Goal: Task Accomplishment & Management: Manage account settings

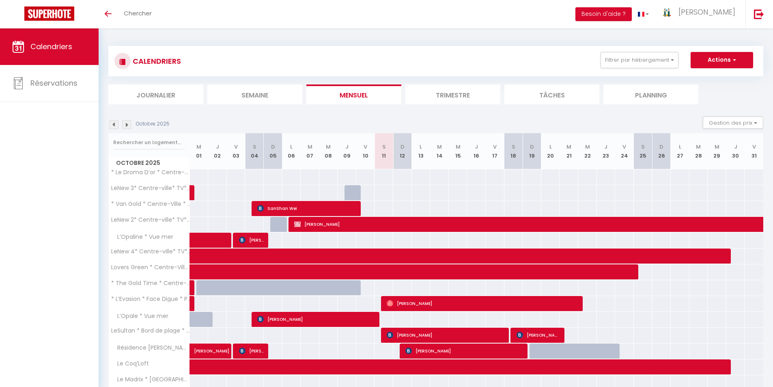
click at [265, 95] on li "Semaine" at bounding box center [254, 94] width 95 height 20
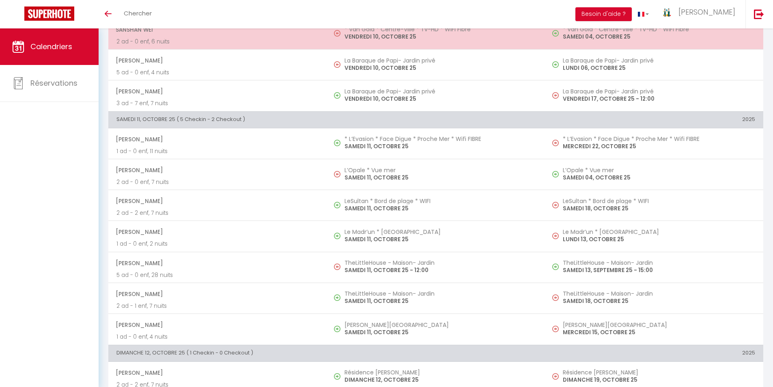
scroll to position [369, 0]
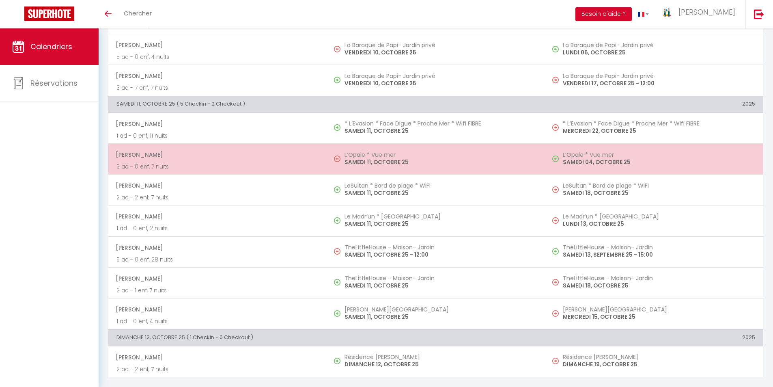
click at [367, 160] on p "SAMEDI 11, OCTOBRE 25" at bounding box center [440, 162] width 192 height 9
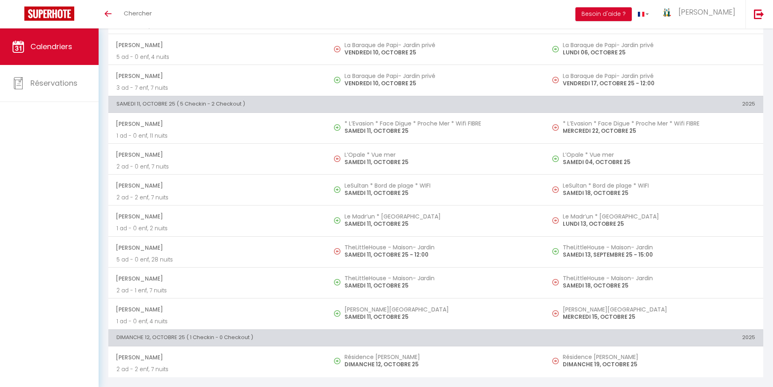
select select "OK"
select select "0"
select select "1"
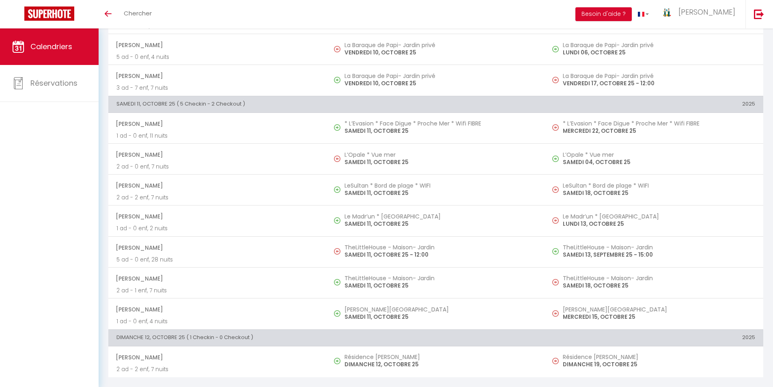
select select
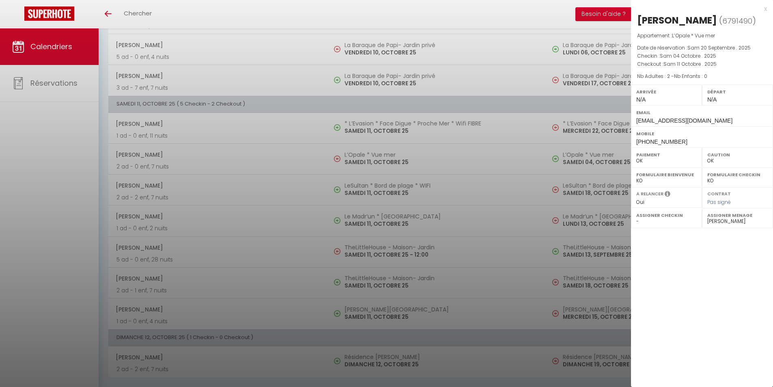
click at [766, 10] on div "x" at bounding box center [699, 9] width 136 height 10
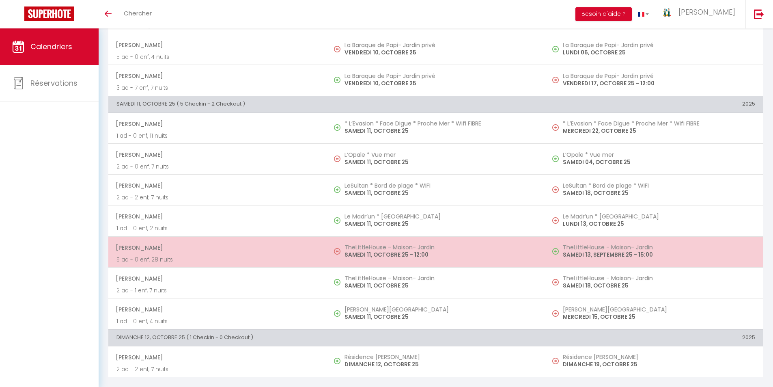
click at [381, 251] on p "SAMEDI 11, OCTOBRE 25 - 12:00" at bounding box center [440, 254] width 192 height 9
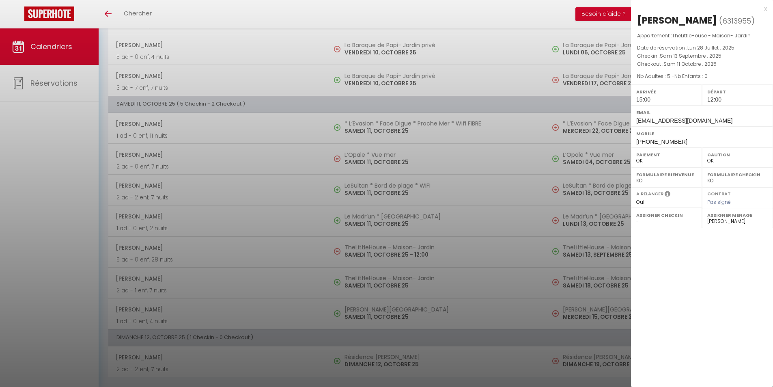
click at [765, 8] on div "x" at bounding box center [699, 9] width 136 height 10
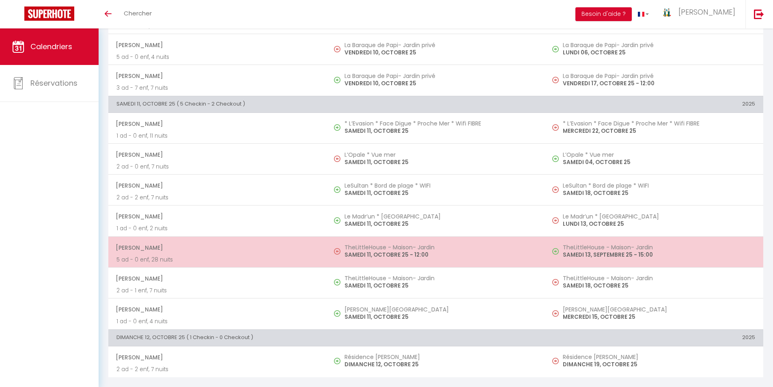
click at [381, 249] on h5 "TheLittleHouse - Maison- Jardin" at bounding box center [440, 247] width 192 height 6
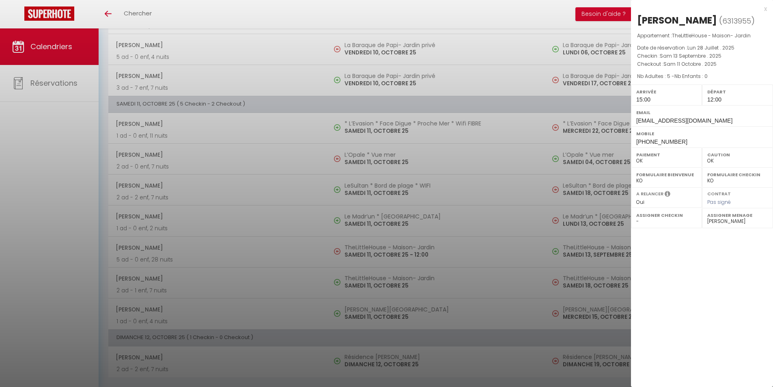
click at [762, 9] on div "x" at bounding box center [699, 9] width 136 height 10
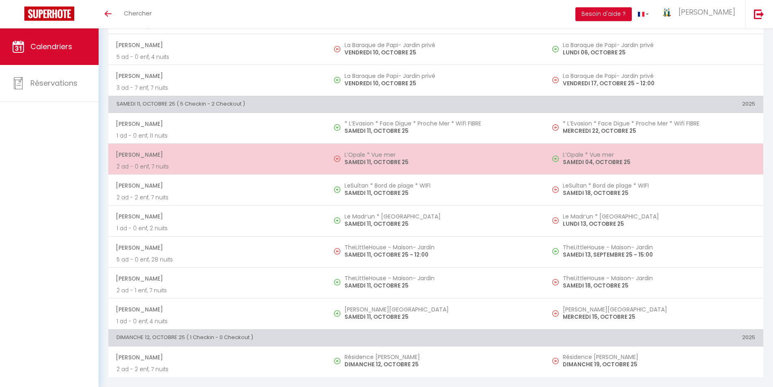
click at [383, 155] on h5 "L’Opale * Vue mer" at bounding box center [440, 154] width 192 height 6
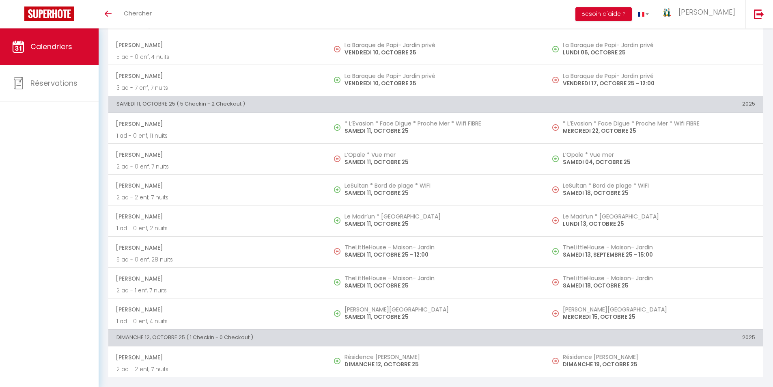
select select "17043"
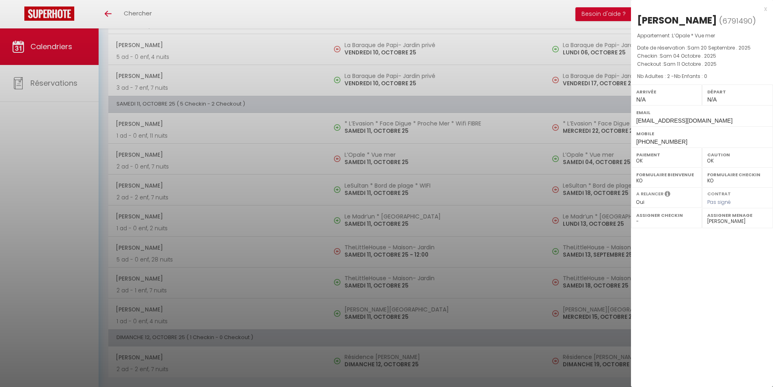
drag, startPoint x: 765, startPoint y: 8, endPoint x: 574, endPoint y: 63, distance: 198.8
click at [764, 8] on div "x" at bounding box center [699, 9] width 136 height 10
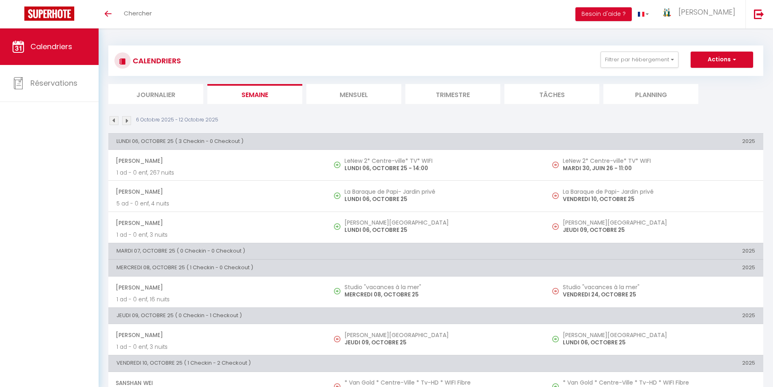
scroll to position [0, 0]
click at [129, 118] on img at bounding box center [126, 120] width 9 height 9
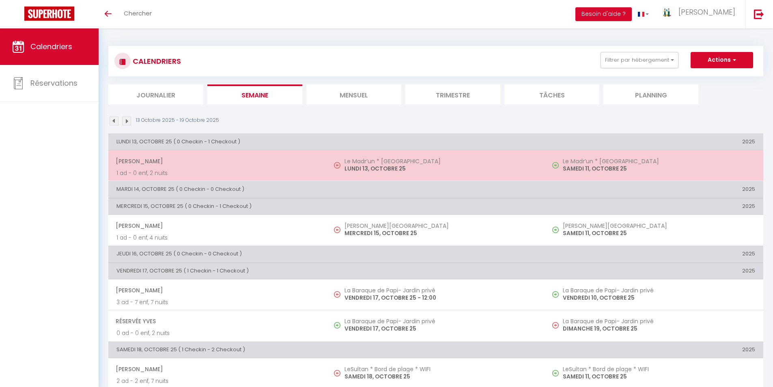
click at [350, 159] on h5 "Le Madr’un * [GEOGRAPHIC_DATA]" at bounding box center [440, 161] width 192 height 6
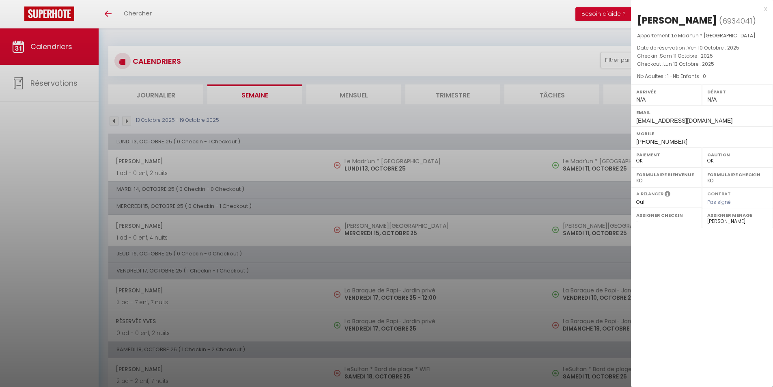
click at [765, 9] on div "x" at bounding box center [699, 9] width 136 height 10
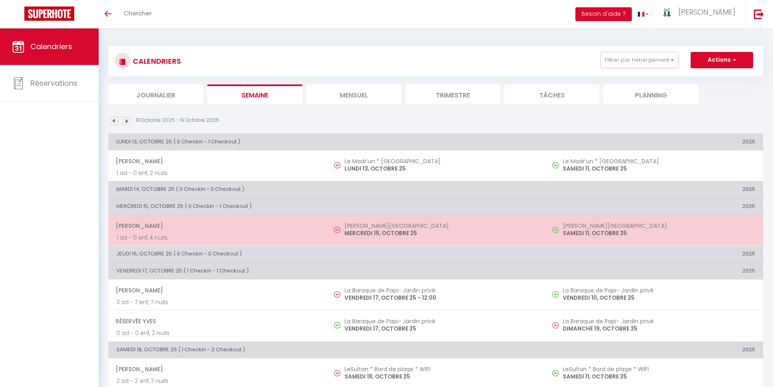
click at [369, 229] on p "MERCREDI 15, OCTOBRE 25" at bounding box center [440, 233] width 192 height 9
select select "KO"
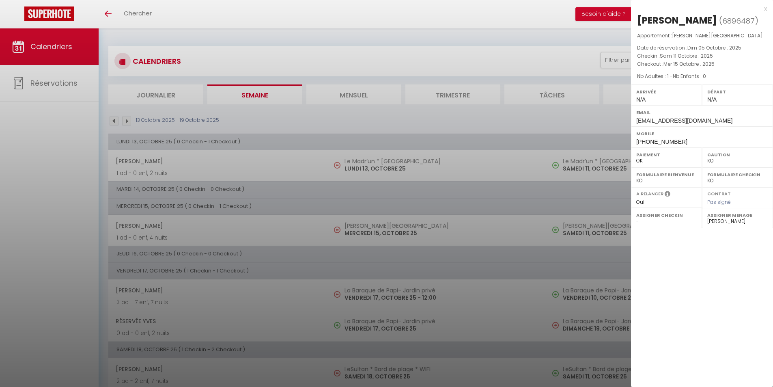
click at [766, 11] on div "x" at bounding box center [699, 9] width 136 height 10
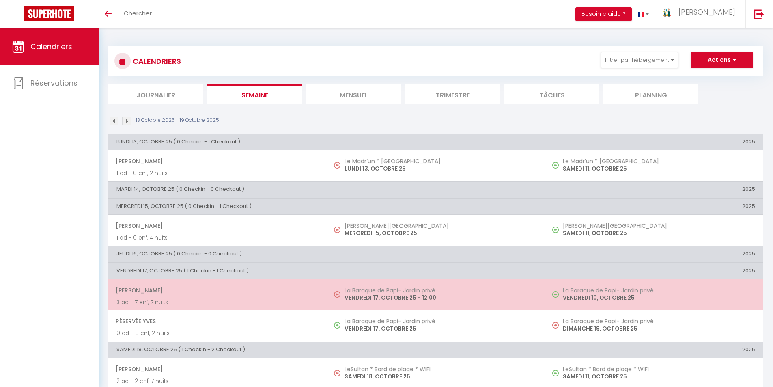
click at [362, 297] on p "VENDREDI 17, OCTOBRE 25 - 12:00" at bounding box center [440, 297] width 192 height 9
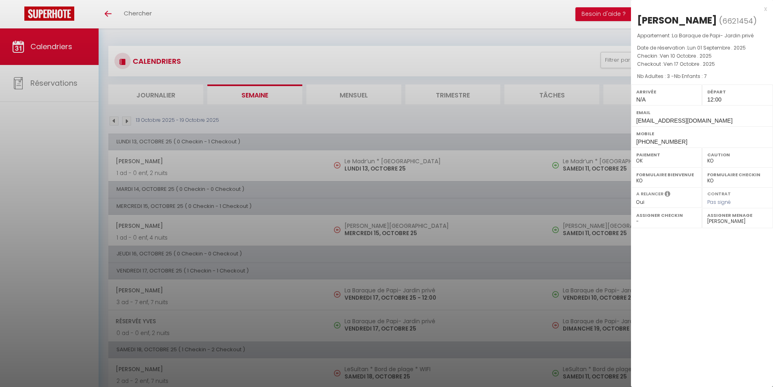
click at [763, 10] on div "x" at bounding box center [699, 9] width 136 height 10
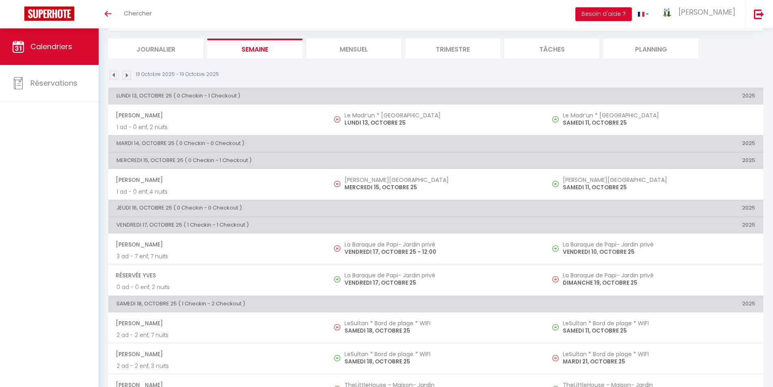
scroll to position [122, 0]
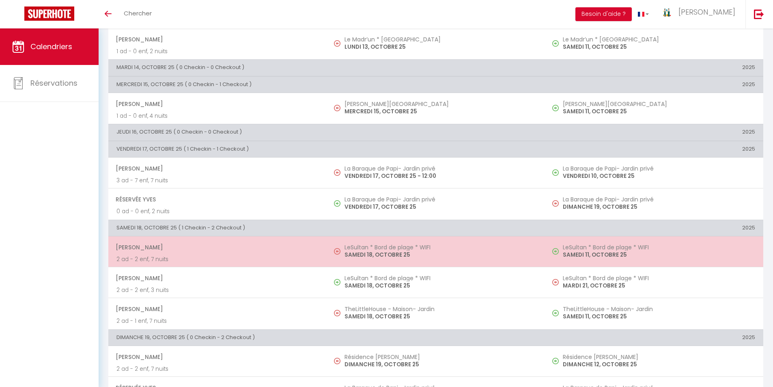
click at [368, 254] on p "SAMEDI 18, OCTOBRE 25" at bounding box center [440, 254] width 192 height 9
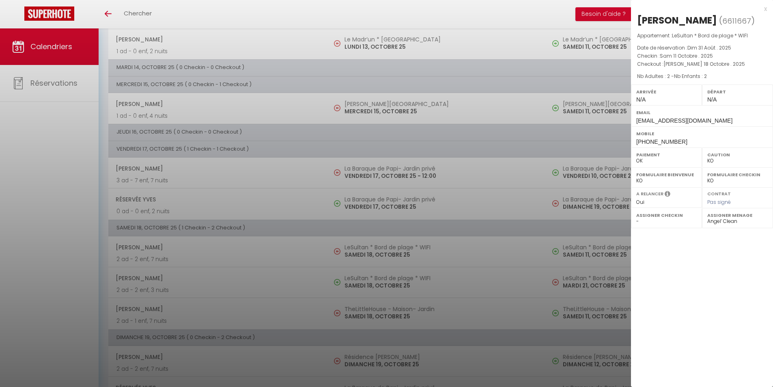
click at [763, 9] on div "x" at bounding box center [699, 9] width 136 height 10
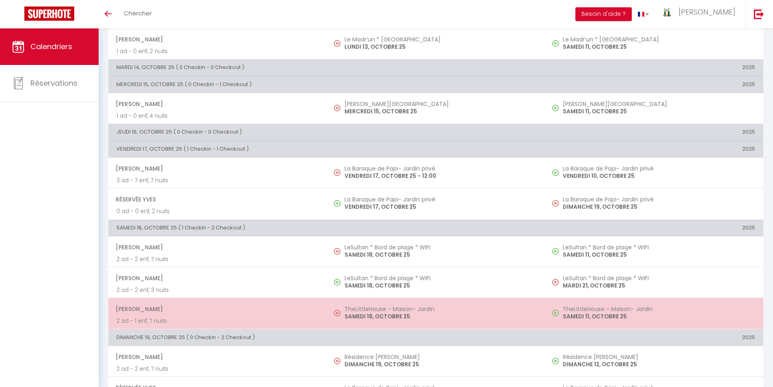
click at [364, 309] on h5 "TheLittleHouse - Maison- Jardin" at bounding box center [440, 308] width 192 height 6
select select "33342"
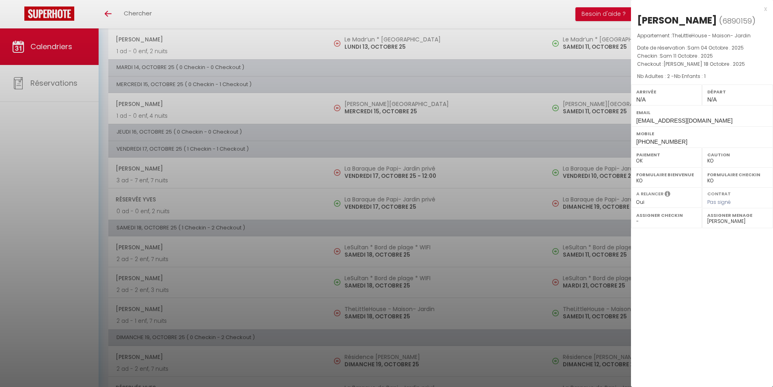
click at [765, 9] on div "x" at bounding box center [699, 9] width 136 height 10
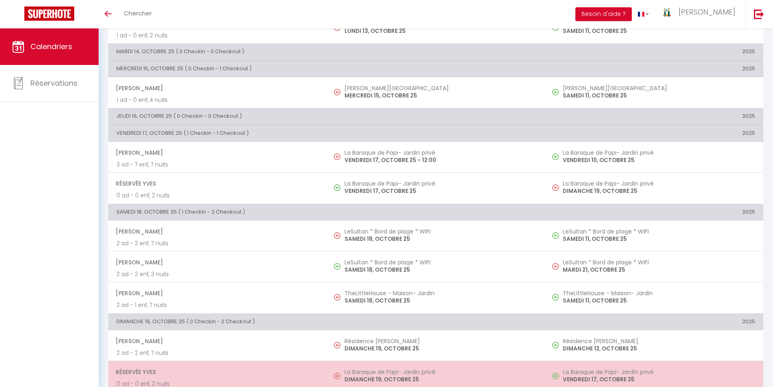
scroll to position [152, 0]
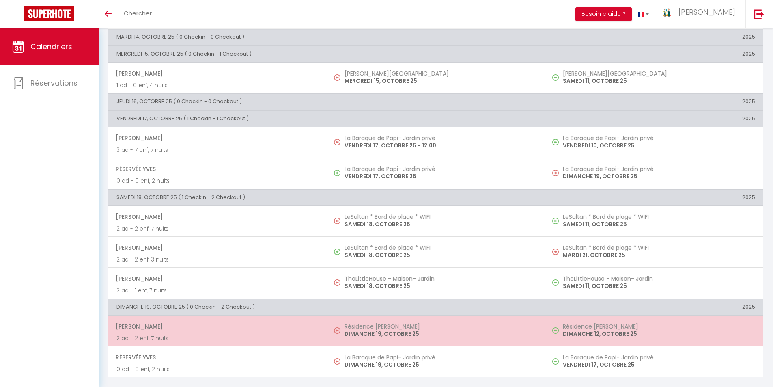
click at [368, 331] on p "DIMANCHE 19, OCTOBRE 25" at bounding box center [440, 333] width 192 height 9
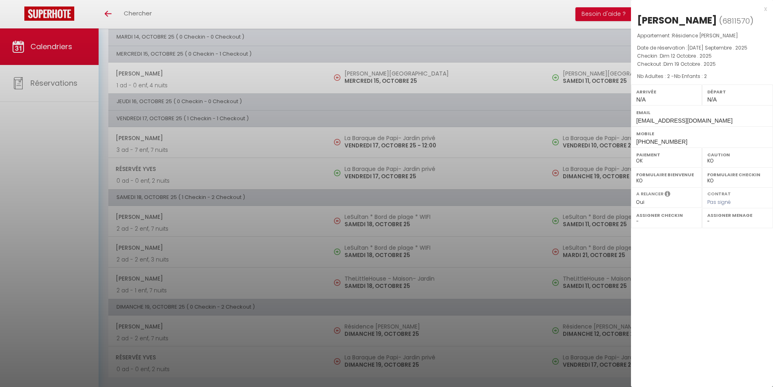
click at [764, 9] on div "x" at bounding box center [699, 9] width 136 height 10
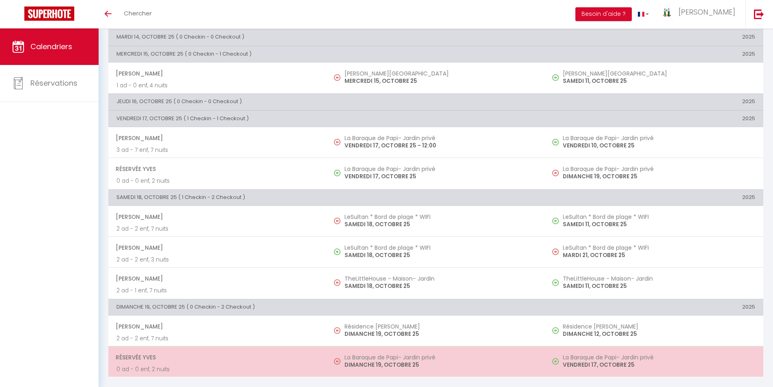
click at [363, 361] on p "DIMANCHE 19, OCTOBRE 25" at bounding box center [440, 364] width 192 height 9
select select "17043"
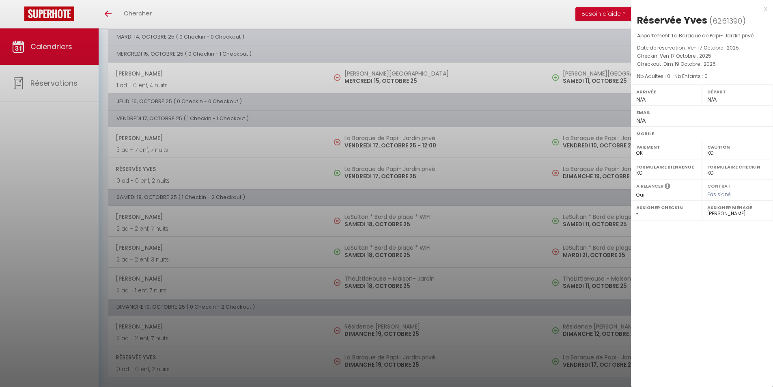
click at [44, 184] on div at bounding box center [386, 193] width 773 height 387
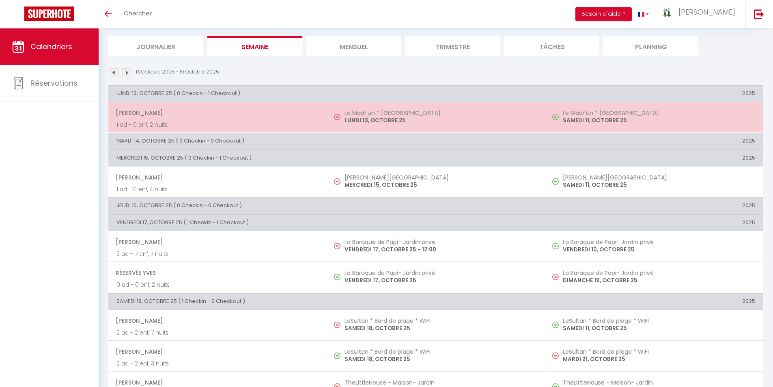
scroll to position [0, 0]
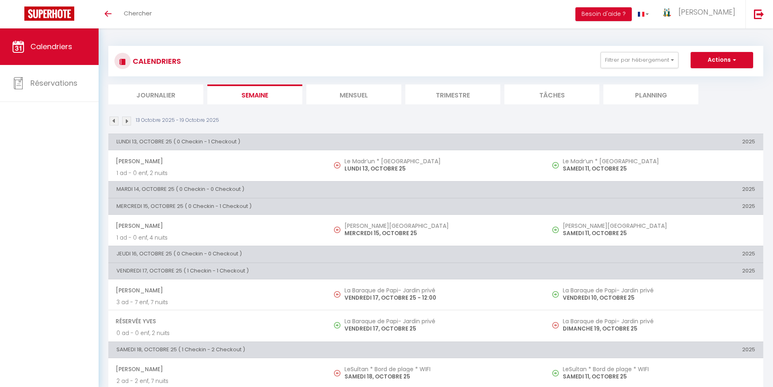
click at [125, 121] on img at bounding box center [126, 120] width 9 height 9
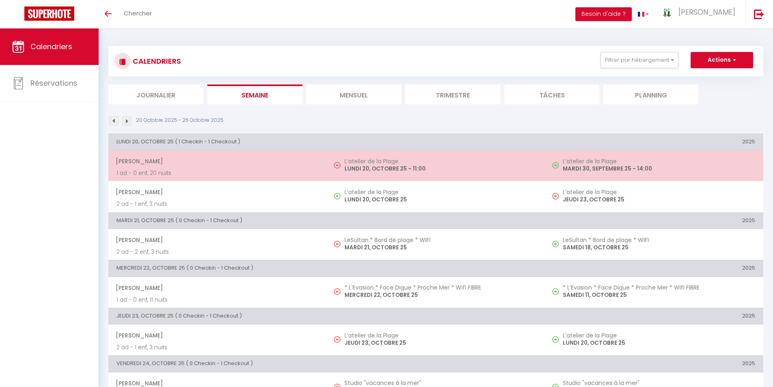
click at [359, 165] on p "LUNDI 20, OCTOBRE 25 - 11:00" at bounding box center [440, 168] width 192 height 9
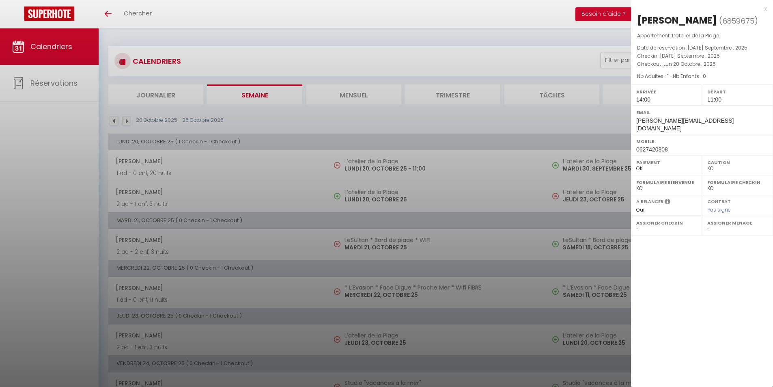
click at [767, 9] on div "x [PERSON_NAME] ( 6859675 ) Appartement : L’atelier de la Plage Date de réserva…" at bounding box center [702, 79] width 142 height 159
click at [766, 8] on div "x" at bounding box center [699, 9] width 136 height 10
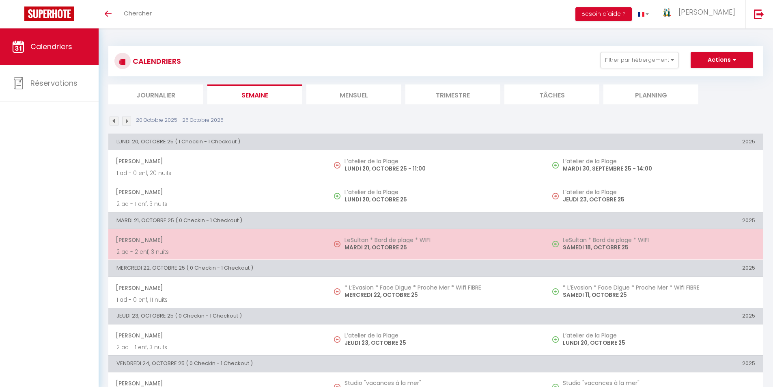
click at [380, 245] on p "MARDI 21, OCTOBRE 25" at bounding box center [440, 247] width 192 height 9
select select "41181"
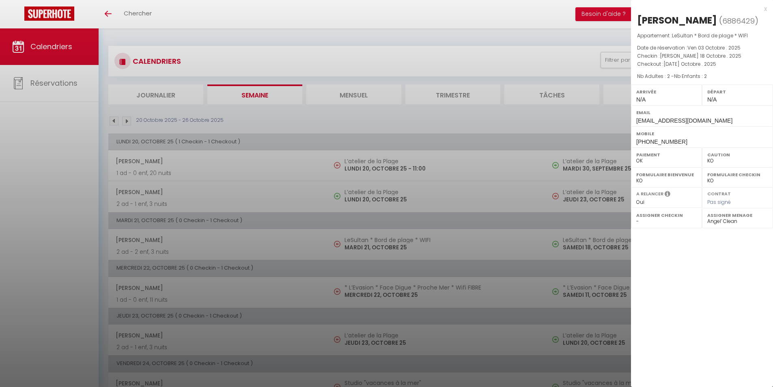
click at [766, 9] on div "x" at bounding box center [699, 9] width 136 height 10
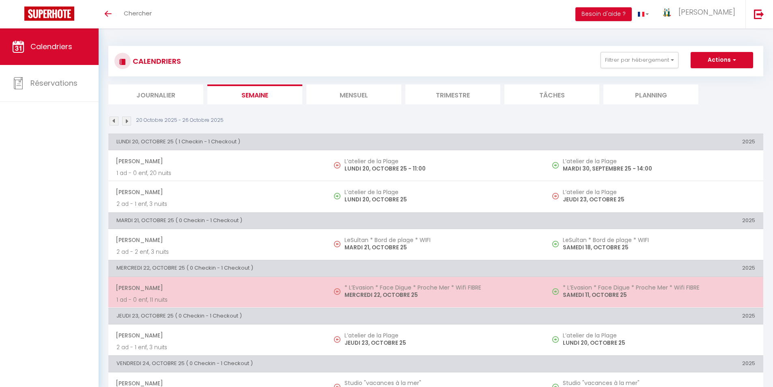
click at [371, 290] on h5 "* L’Evasion * Face Digue * Proche Mer * Wifi FIBRE" at bounding box center [440, 287] width 192 height 6
select select "OK"
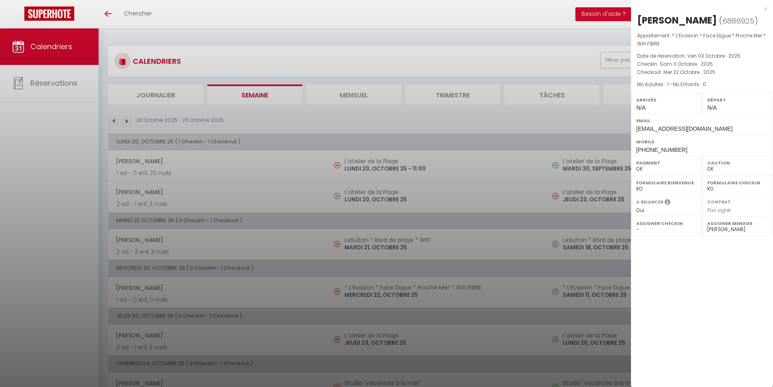
click at [763, 9] on div "x" at bounding box center [699, 9] width 136 height 10
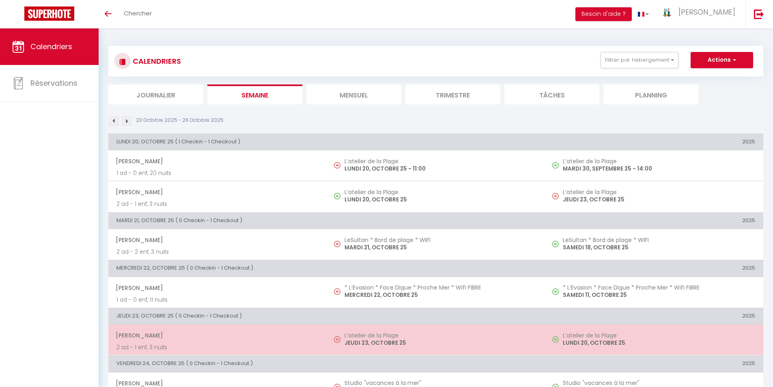
click at [367, 343] on p "JEUDI 23, OCTOBRE 25" at bounding box center [440, 342] width 192 height 9
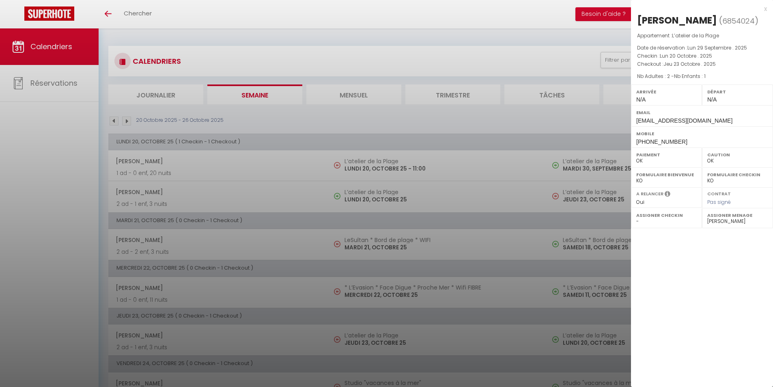
click at [765, 10] on div "x" at bounding box center [699, 9] width 136 height 10
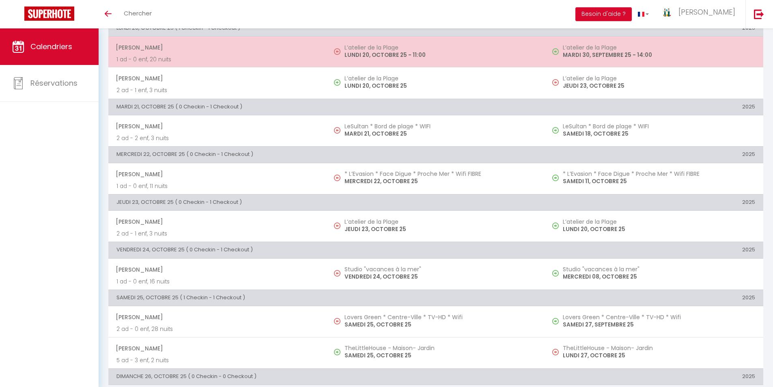
scroll to position [121, 0]
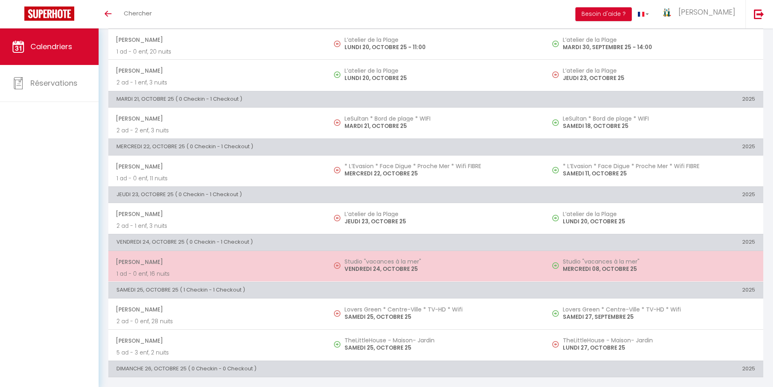
click at [366, 268] on p "VENDREDI 24, OCTOBRE 25" at bounding box center [440, 268] width 192 height 9
select select "52379"
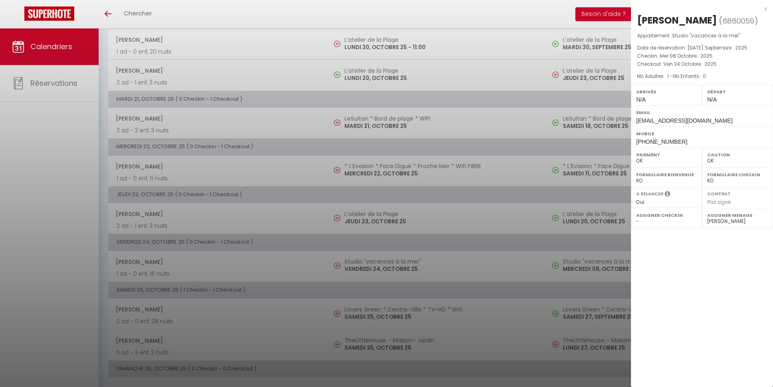
click at [37, 216] on div at bounding box center [386, 193] width 773 height 387
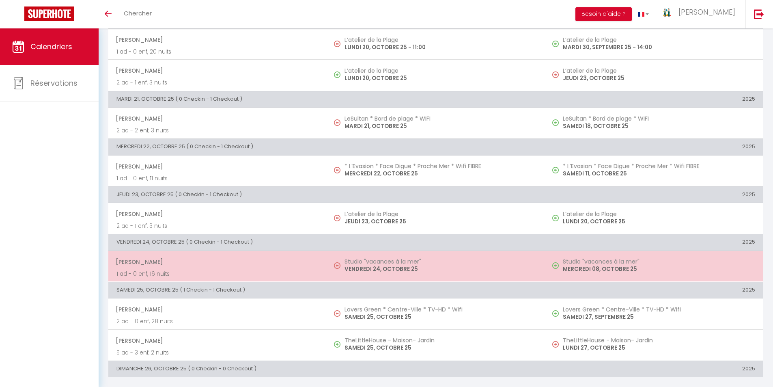
click at [345, 267] on p "VENDREDI 24, OCTOBRE 25" at bounding box center [440, 268] width 192 height 9
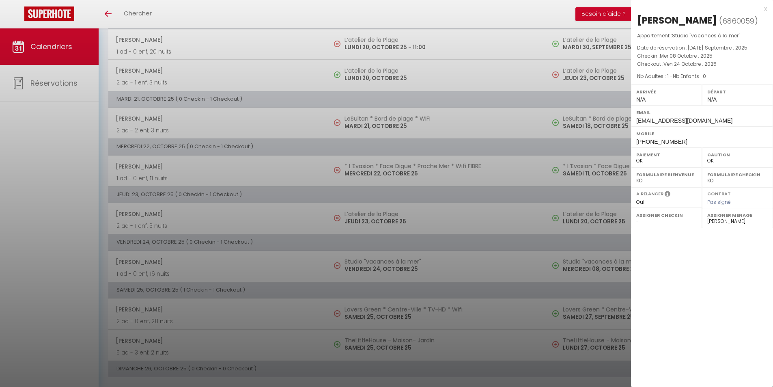
click at [765, 9] on div "x" at bounding box center [699, 9] width 136 height 10
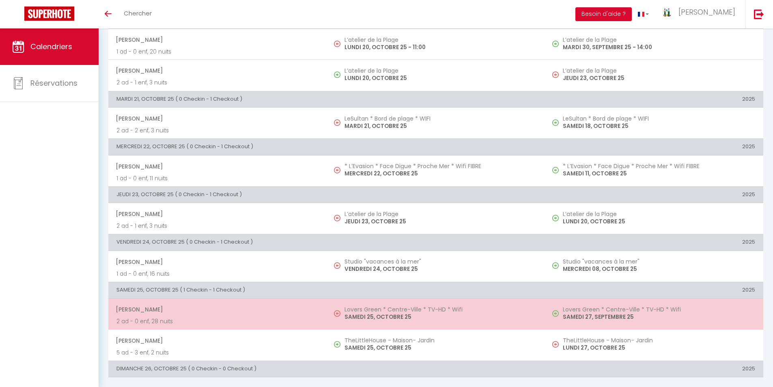
click at [371, 314] on p "SAMEDI 25, OCTOBRE 25" at bounding box center [440, 316] width 192 height 9
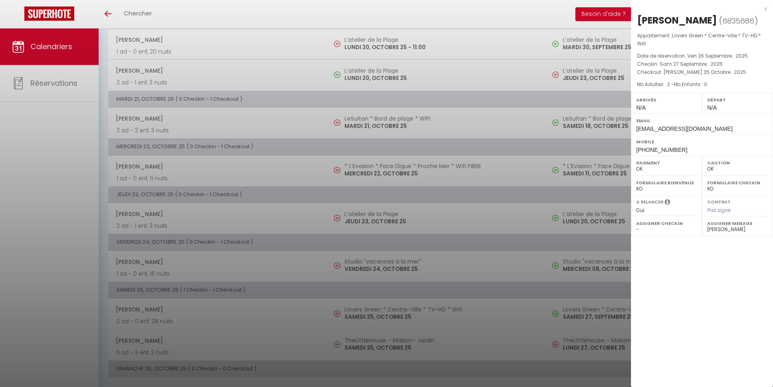
click at [21, 264] on div at bounding box center [386, 193] width 773 height 387
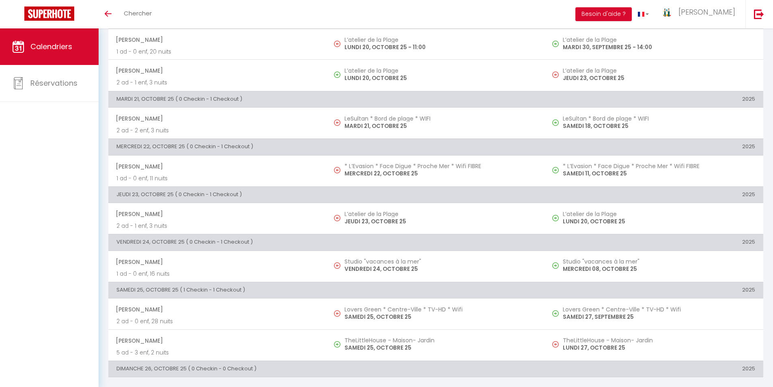
scroll to position [0, 0]
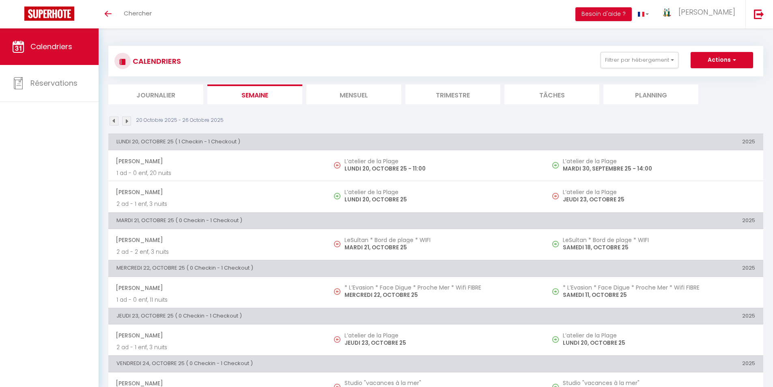
click at [112, 121] on img at bounding box center [114, 120] width 9 height 9
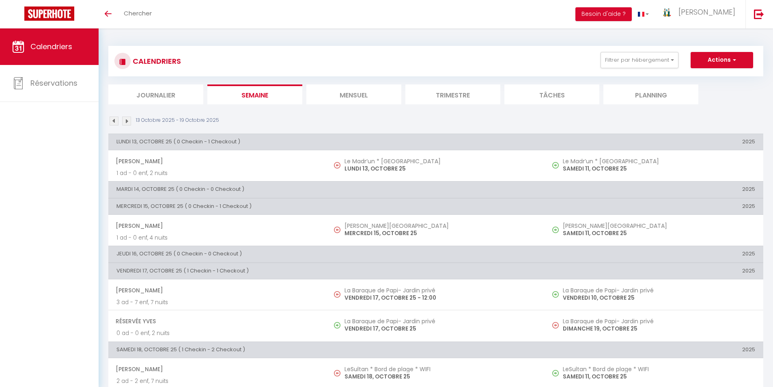
click at [112, 121] on img at bounding box center [114, 120] width 9 height 9
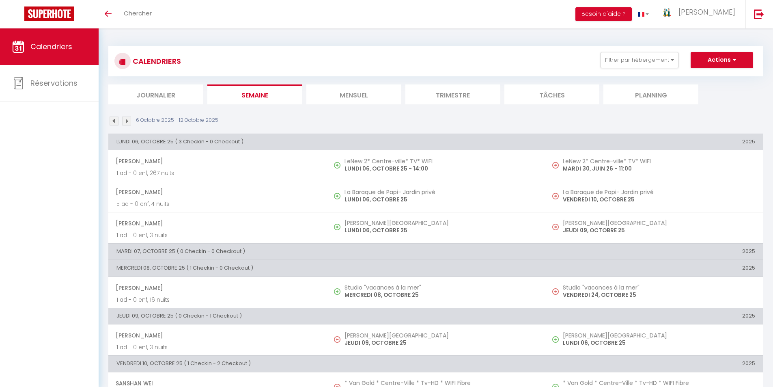
click at [127, 124] on img at bounding box center [126, 120] width 9 height 9
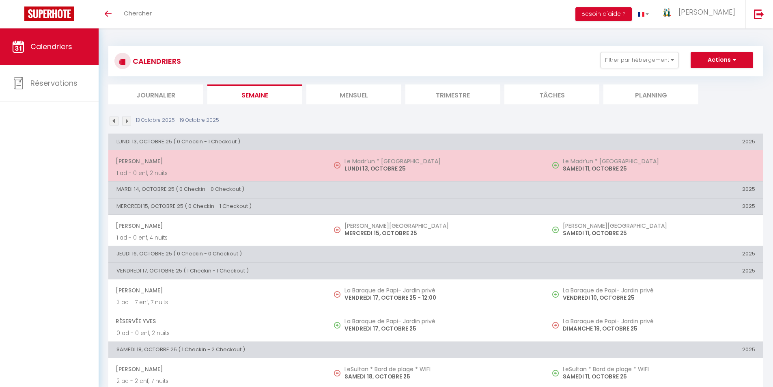
click at [369, 172] on p "LUNDI 13, OCTOBRE 25" at bounding box center [440, 168] width 192 height 9
select select "17043"
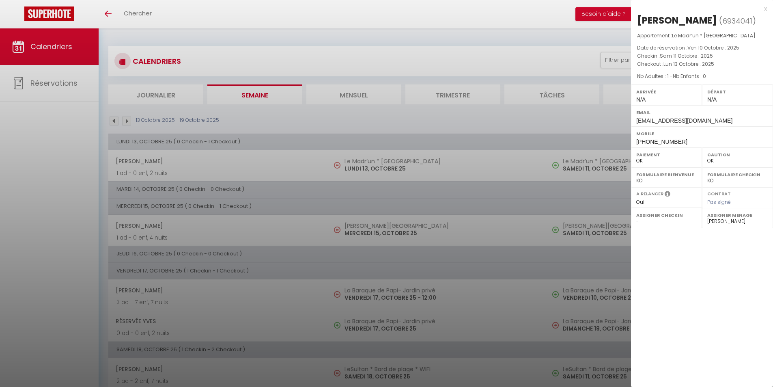
click at [767, 8] on div "x [PERSON_NAME] ( 6934041 ) Appartement : Le Madr’un * Calais Nord Date de rése…" at bounding box center [702, 75] width 142 height 151
click at [765, 9] on div "x" at bounding box center [699, 9] width 136 height 10
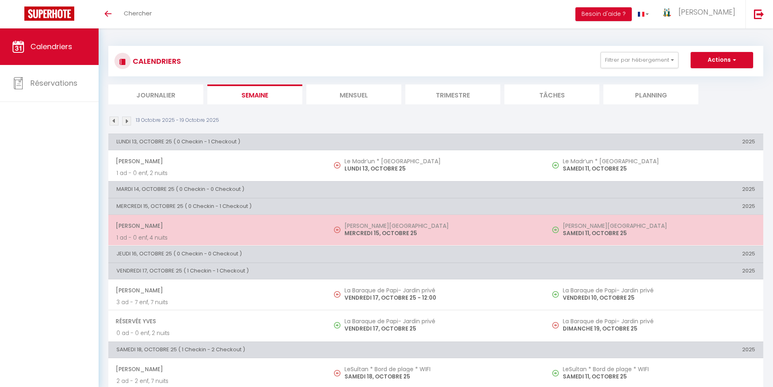
click at [366, 235] on p "MERCREDI 15, OCTOBRE 25" at bounding box center [440, 233] width 192 height 9
select select "KO"
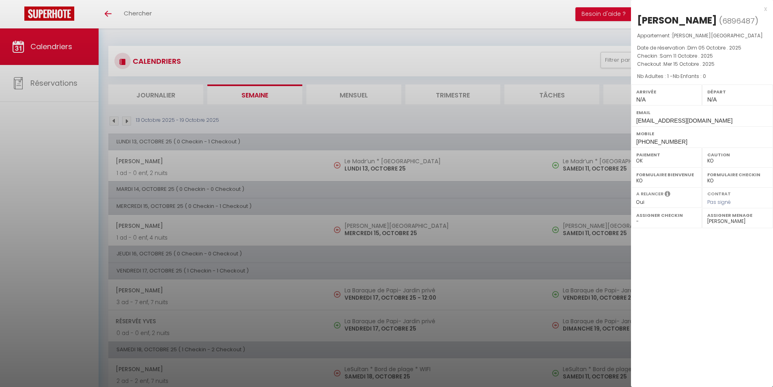
click at [764, 7] on div "x" at bounding box center [699, 9] width 136 height 10
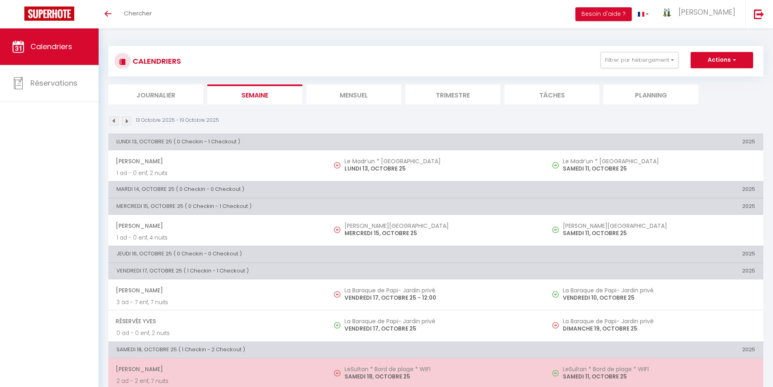
click at [374, 372] on p "SAMEDI 18, OCTOBRE 25" at bounding box center [440, 376] width 192 height 9
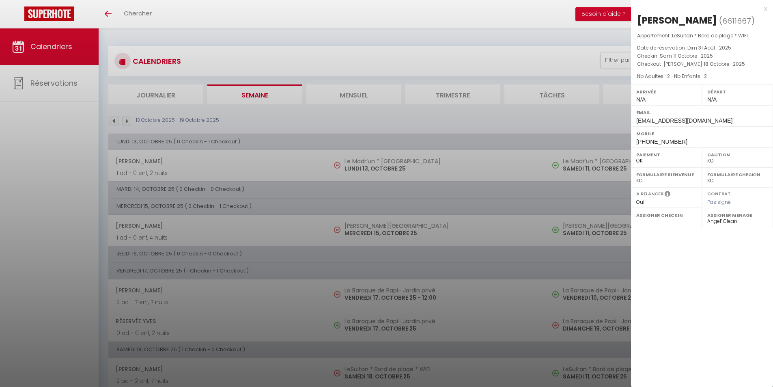
click at [764, 8] on div "x" at bounding box center [699, 9] width 136 height 10
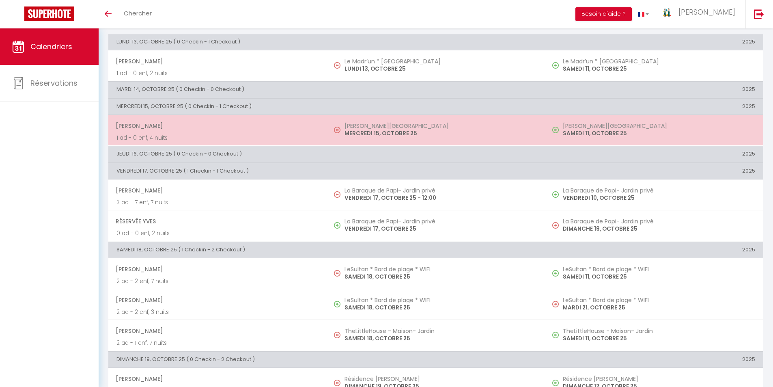
scroll to position [122, 0]
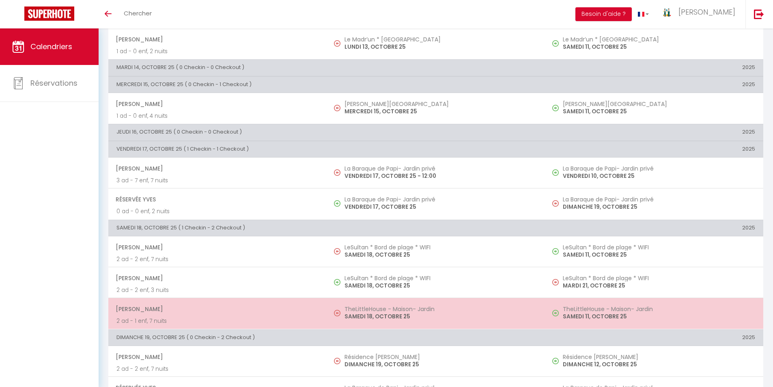
click at [378, 316] on p "SAMEDI 18, OCTOBRE 25" at bounding box center [440, 316] width 192 height 9
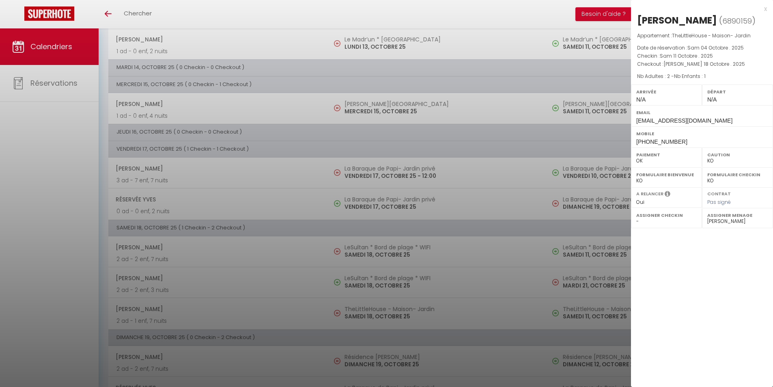
click at [764, 8] on div "x" at bounding box center [699, 9] width 136 height 10
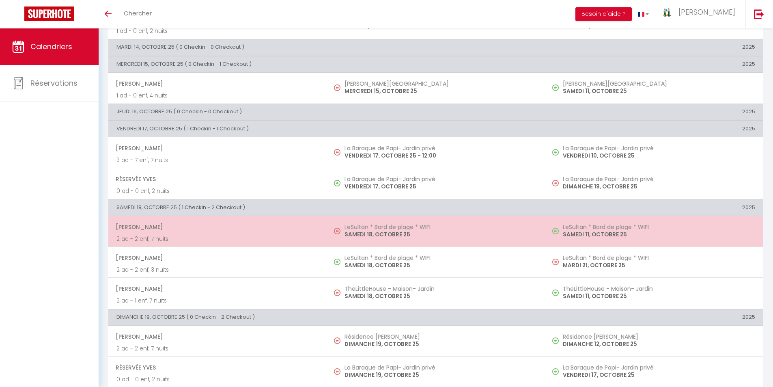
scroll to position [152, 0]
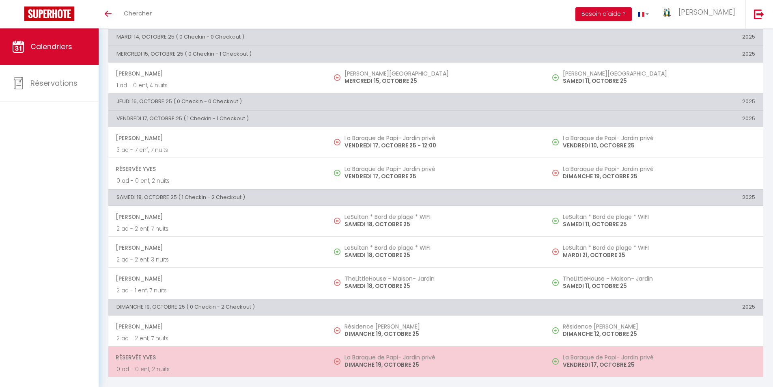
click at [370, 364] on p "DIMANCHE 19, OCTOBRE 25" at bounding box center [440, 364] width 192 height 9
select select "17043"
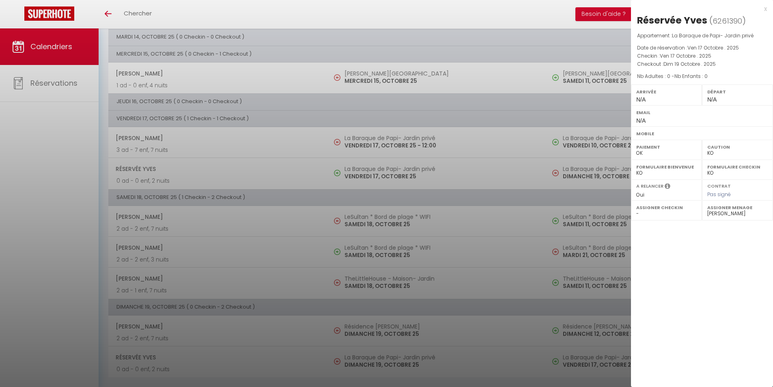
click at [765, 9] on div "x" at bounding box center [699, 9] width 136 height 10
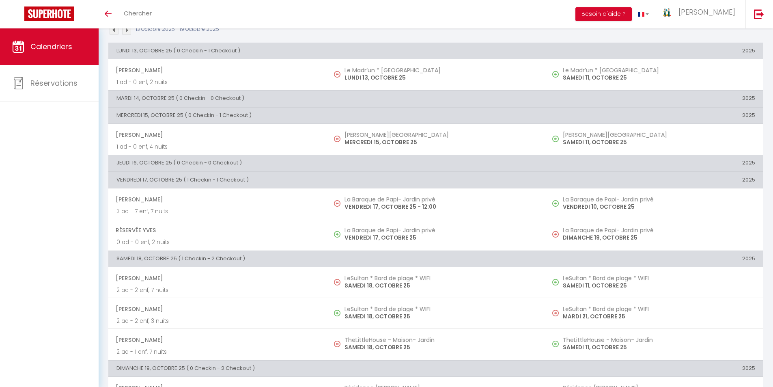
scroll to position [30, 0]
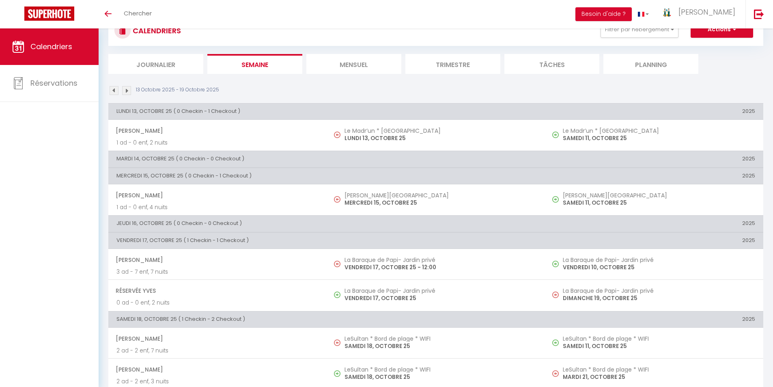
click at [125, 90] on img at bounding box center [126, 90] width 9 height 9
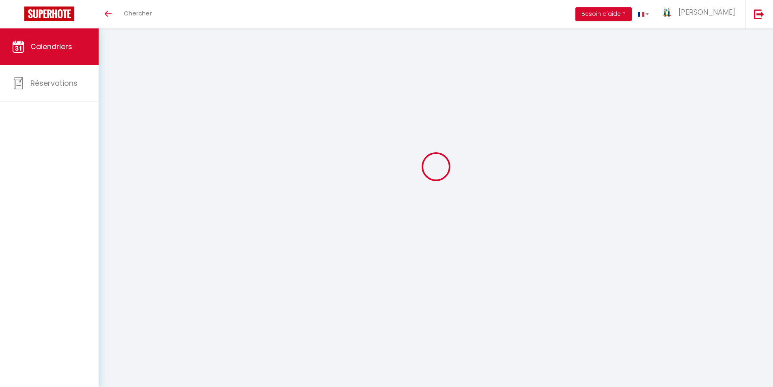
select select "KO"
select select "0"
select select "17043"
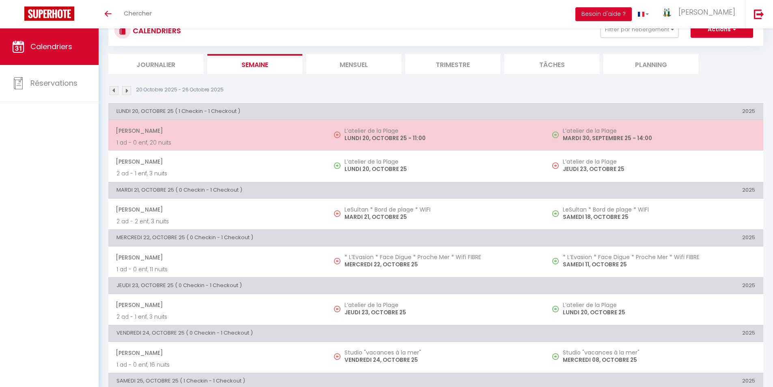
click at [375, 137] on p "LUNDI 20, OCTOBRE 25 - 11:00" at bounding box center [440, 138] width 192 height 9
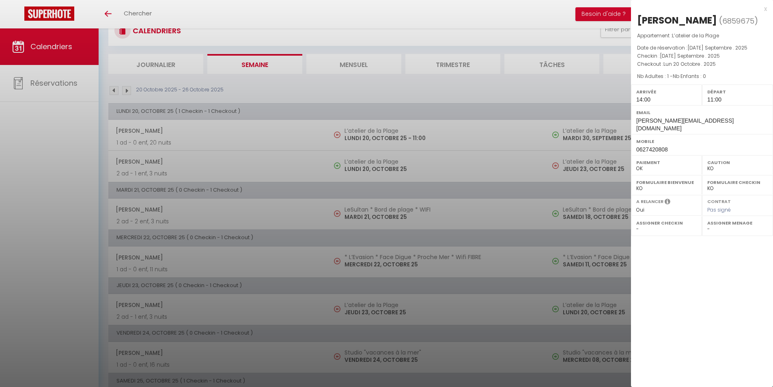
click at [766, 9] on div "x" at bounding box center [699, 9] width 136 height 10
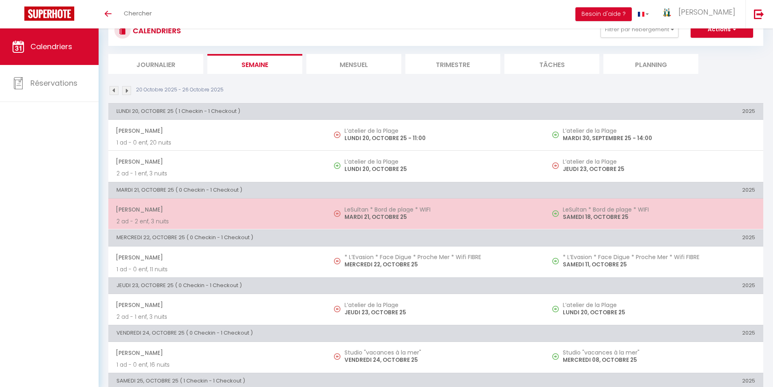
click at [367, 213] on p "MARDI 21, OCTOBRE 25" at bounding box center [440, 217] width 192 height 9
select select "41181"
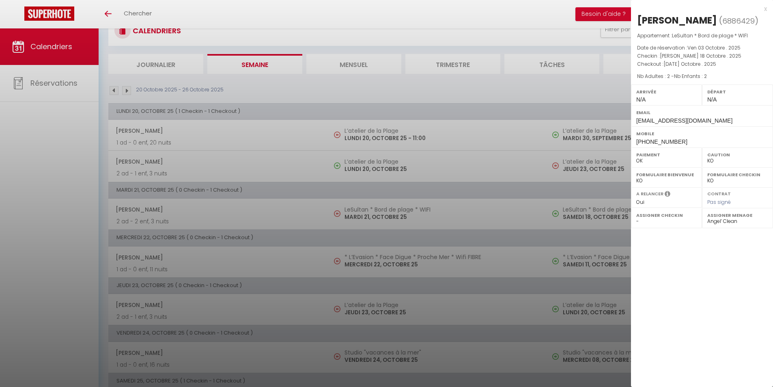
click at [765, 11] on div "x" at bounding box center [699, 9] width 136 height 10
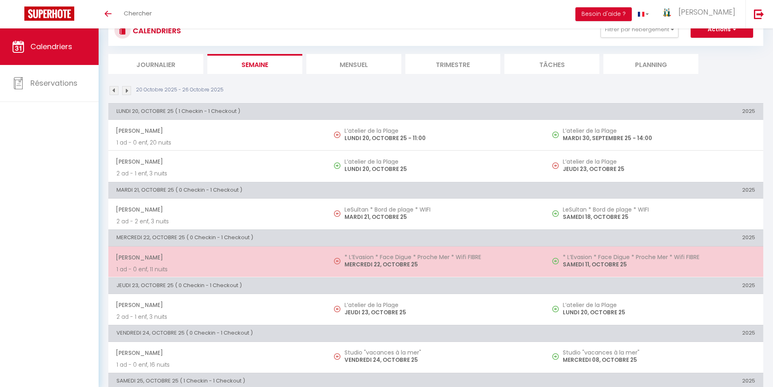
click at [383, 256] on h5 "* L’Evasion * Face Digue * Proche Mer * Wifi FIBRE" at bounding box center [440, 257] width 192 height 6
select select "OK"
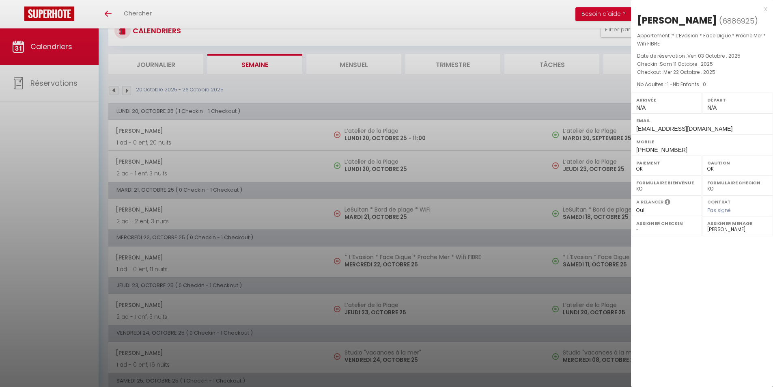
click at [767, 9] on div "x [PERSON_NAME] ( 6886925 ) Appartement : * L’Evasion * Face Digue * Proche Mer…" at bounding box center [702, 79] width 142 height 159
click at [763, 9] on div "x" at bounding box center [699, 9] width 136 height 10
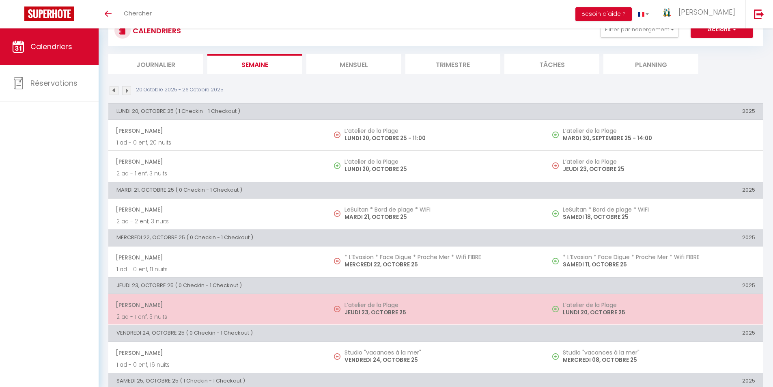
click at [375, 307] on h5 "L’atelier de la Plage" at bounding box center [440, 304] width 192 height 6
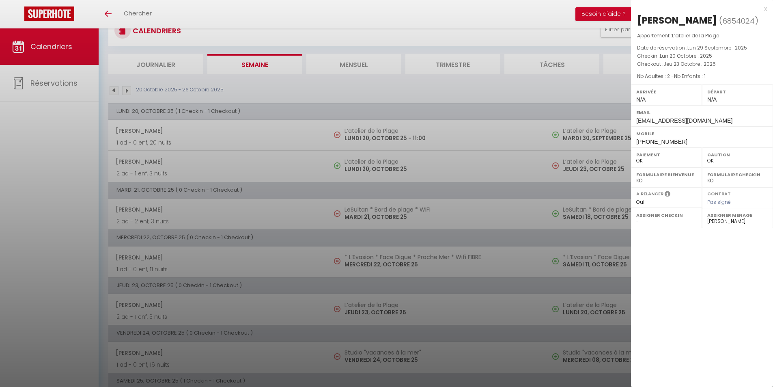
click at [765, 8] on div "x" at bounding box center [699, 9] width 136 height 10
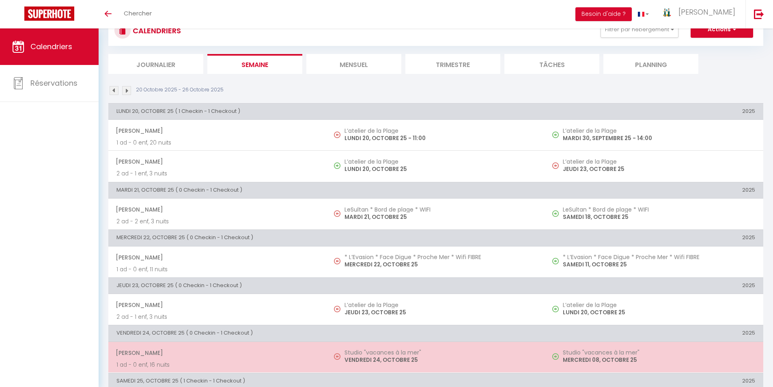
click at [368, 358] on p "VENDREDI 24, OCTOBRE 25" at bounding box center [440, 359] width 192 height 9
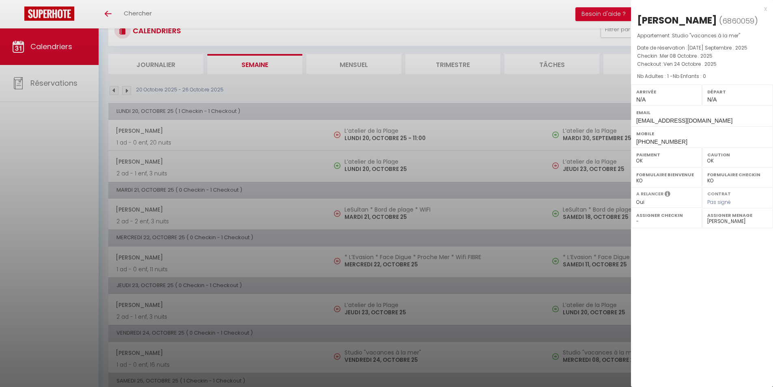
click at [38, 307] on div at bounding box center [386, 193] width 773 height 387
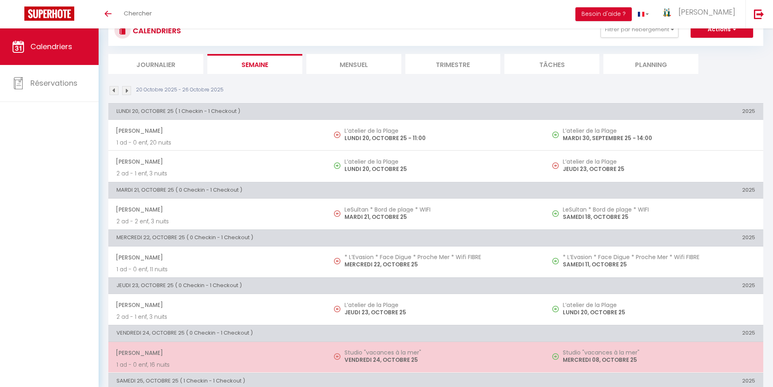
click at [361, 354] on h5 "Studio "vacances à la mer"" at bounding box center [440, 352] width 192 height 6
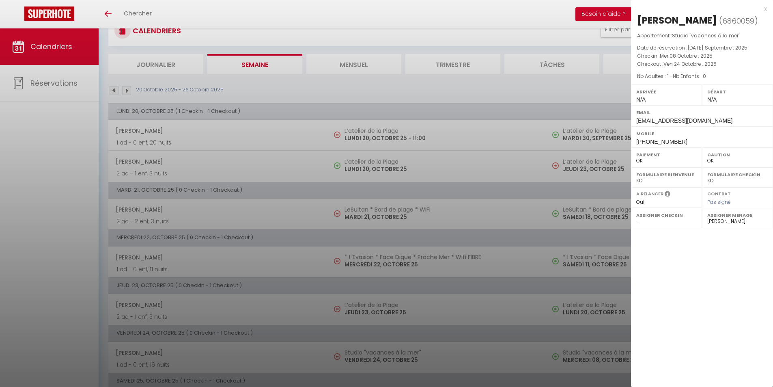
click at [766, 8] on div "x" at bounding box center [699, 9] width 136 height 10
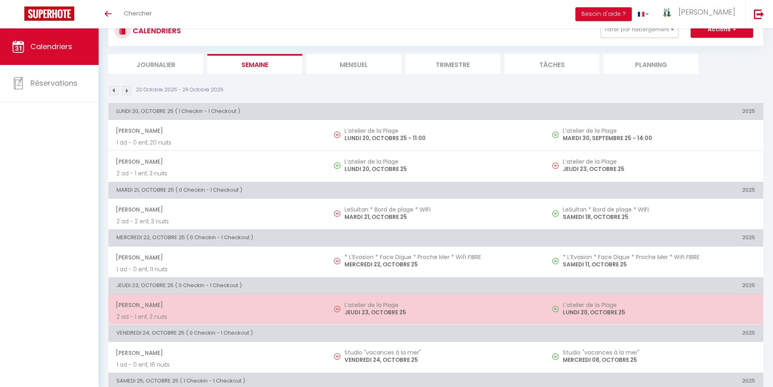
click at [365, 304] on h5 "L’atelier de la Plage" at bounding box center [440, 304] width 192 height 6
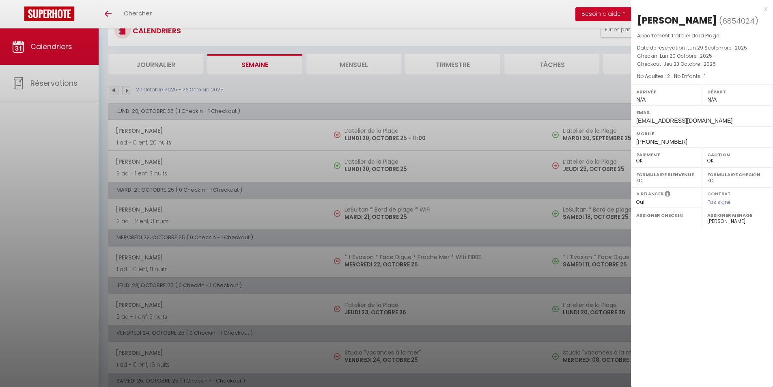
click at [767, 9] on div "x [PERSON_NAME] ( 6854024 ) Appartement : L’atelier de la Plage Date de réserva…" at bounding box center [702, 75] width 142 height 151
click at [765, 9] on div "x" at bounding box center [699, 9] width 136 height 10
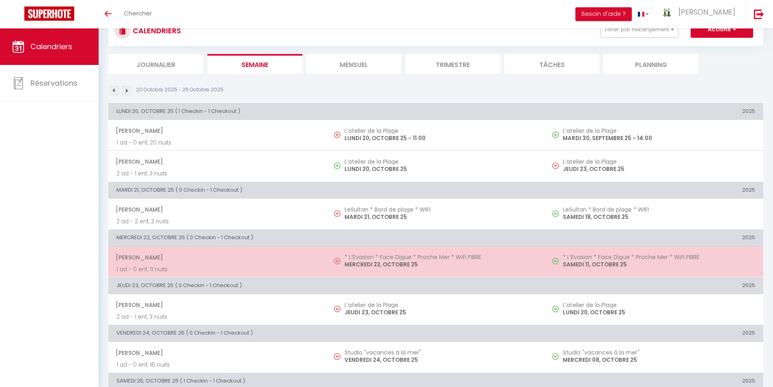
click at [382, 266] on p "MERCREDI 22, OCTOBRE 25" at bounding box center [440, 264] width 192 height 9
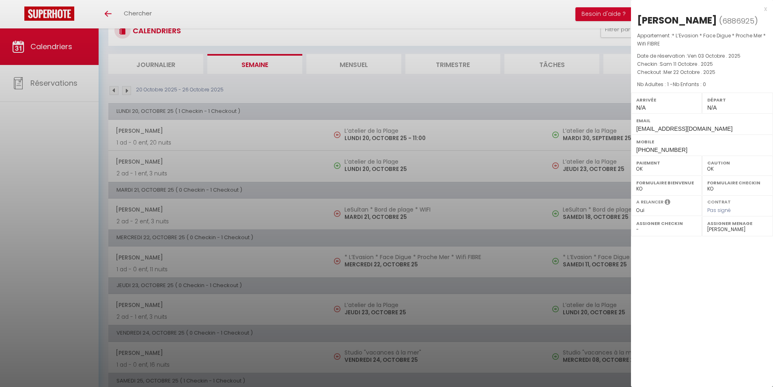
click at [765, 10] on div "x" at bounding box center [699, 9] width 136 height 10
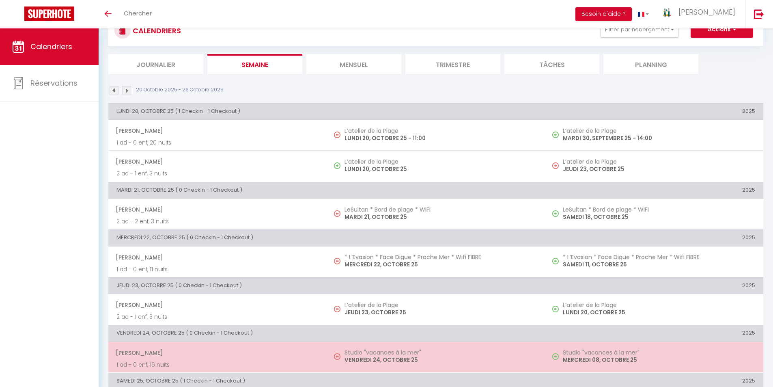
click at [376, 357] on p "VENDREDI 24, OCTOBRE 25" at bounding box center [440, 359] width 192 height 9
select select "52379"
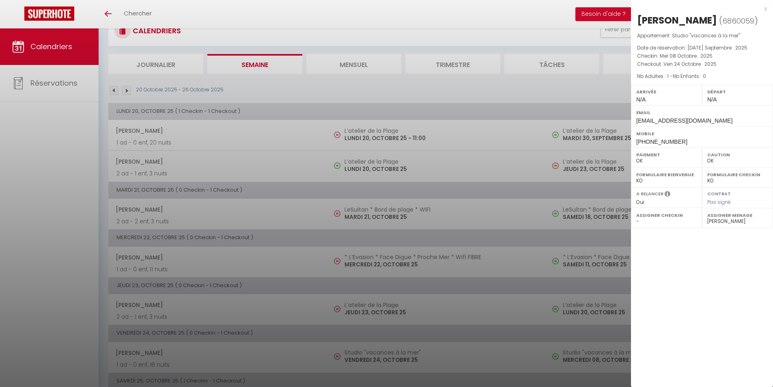
click at [765, 9] on div "x" at bounding box center [699, 9] width 136 height 10
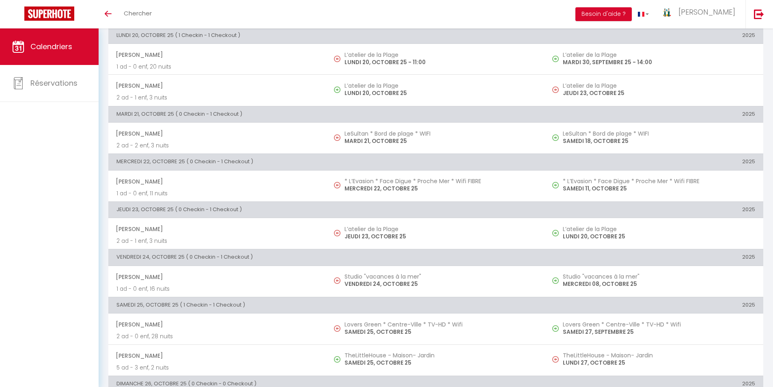
scroll to position [112, 0]
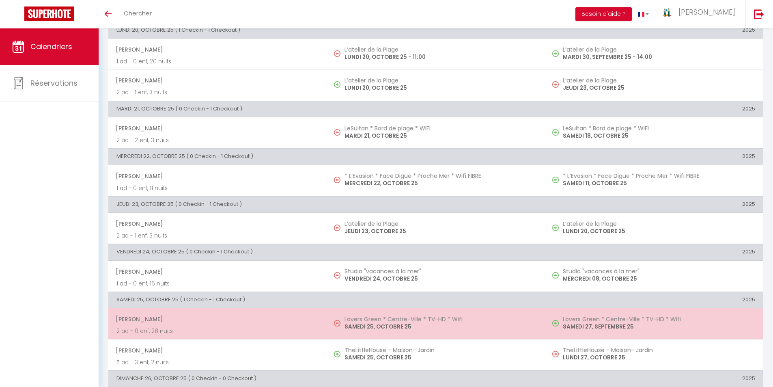
click at [361, 324] on p "SAMEDI 25, OCTOBRE 25" at bounding box center [440, 326] width 192 height 9
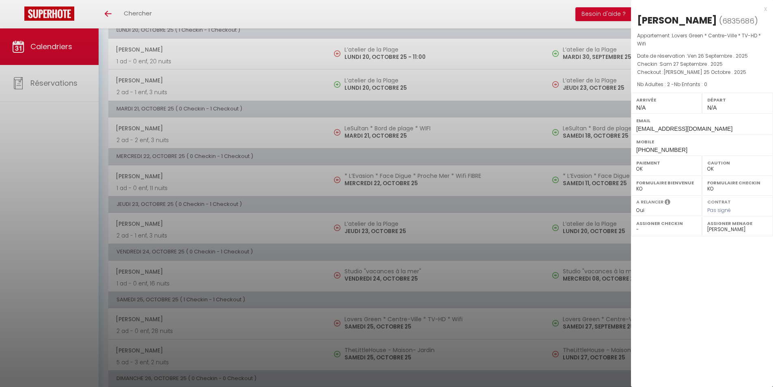
click at [764, 11] on div "x" at bounding box center [699, 9] width 136 height 10
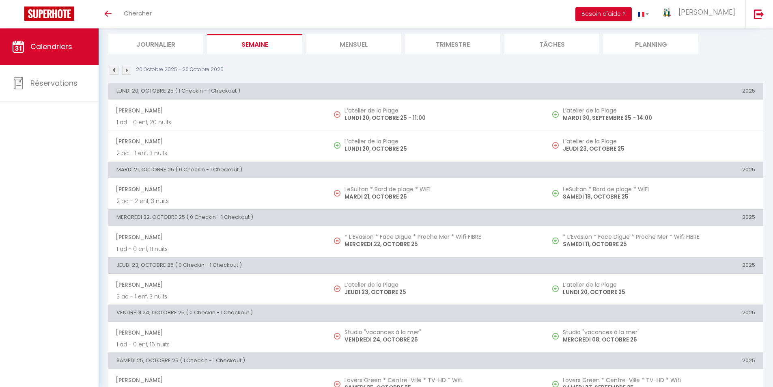
scroll to position [0, 0]
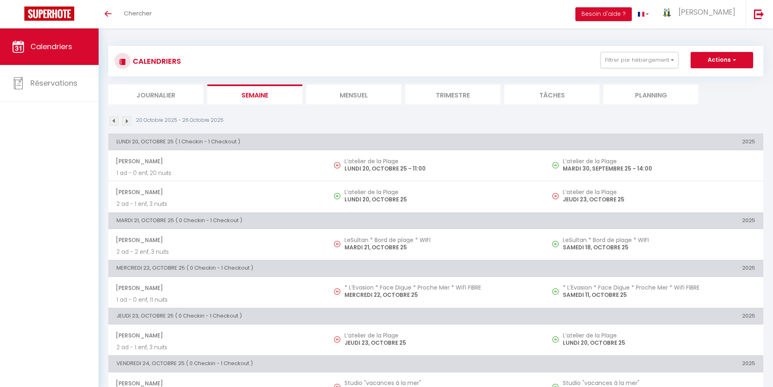
click at [128, 119] on img at bounding box center [126, 120] width 9 height 9
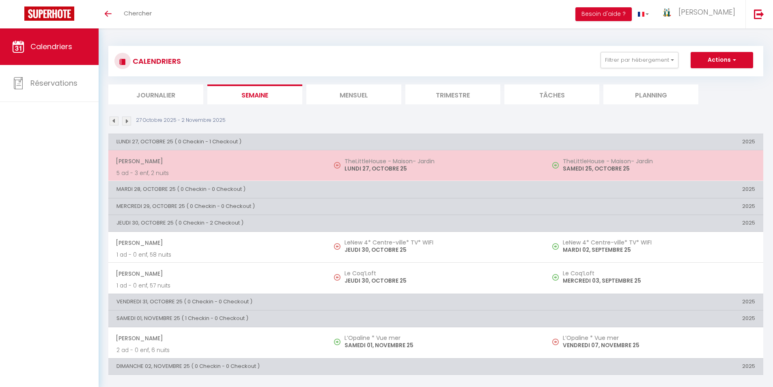
click at [361, 167] on p "LUNDI 27, OCTOBRE 25" at bounding box center [440, 168] width 192 height 9
select select
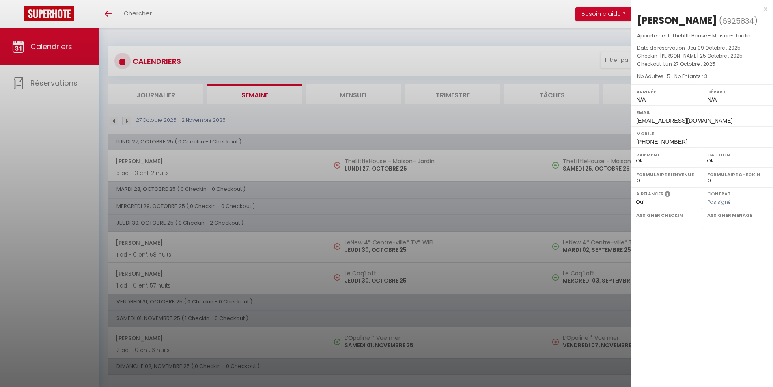
click at [764, 8] on div "x" at bounding box center [699, 9] width 136 height 10
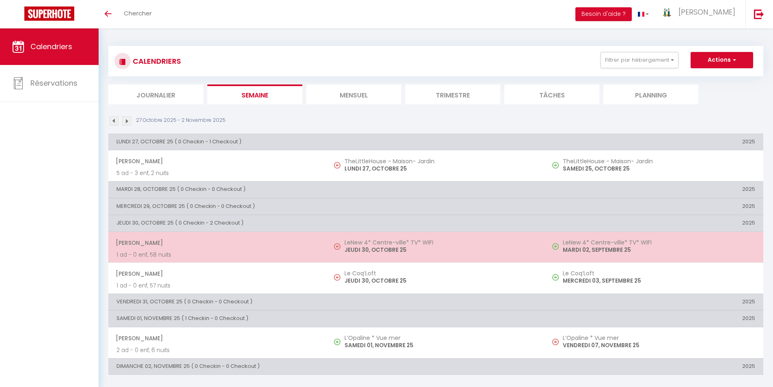
click at [363, 243] on h5 "LeNew 4* Centre-ville* TV* WIFI" at bounding box center [440, 242] width 192 height 6
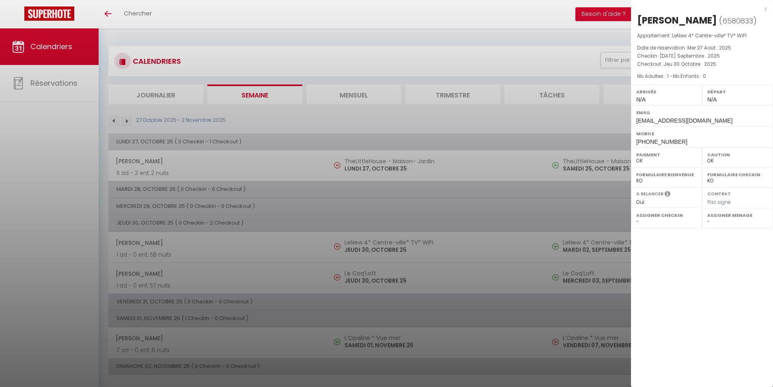
click at [766, 6] on div "x" at bounding box center [699, 9] width 136 height 10
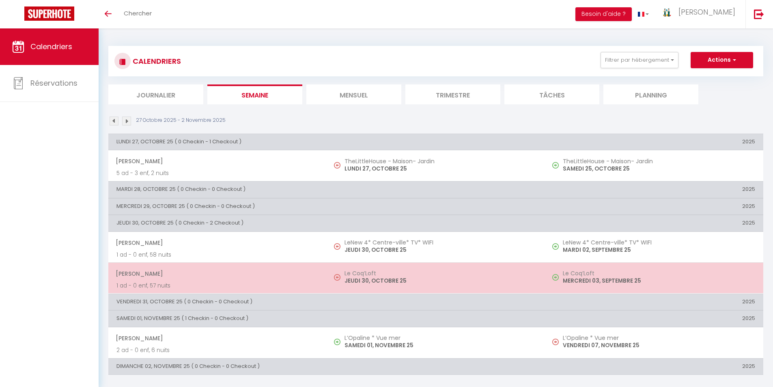
click at [370, 281] on p "JEUDI 30, OCTOBRE 25" at bounding box center [440, 280] width 192 height 9
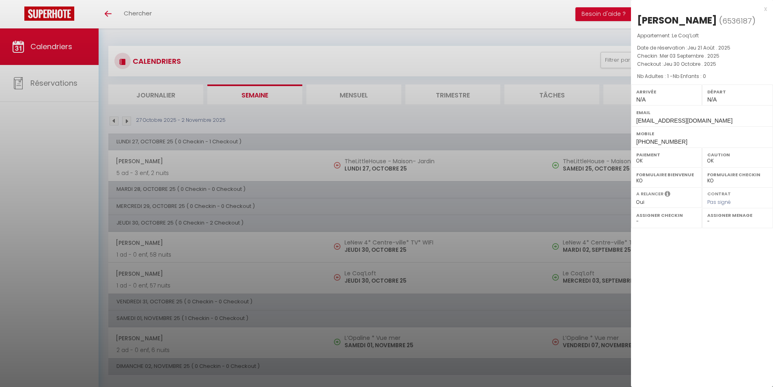
click at [763, 9] on div "x" at bounding box center [699, 9] width 136 height 10
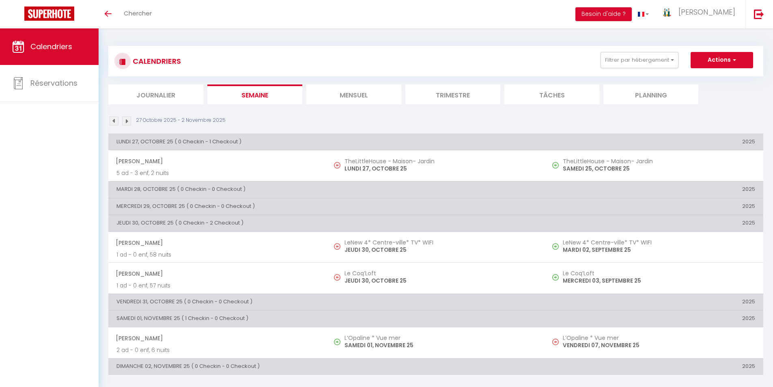
click at [115, 121] on img at bounding box center [114, 120] width 9 height 9
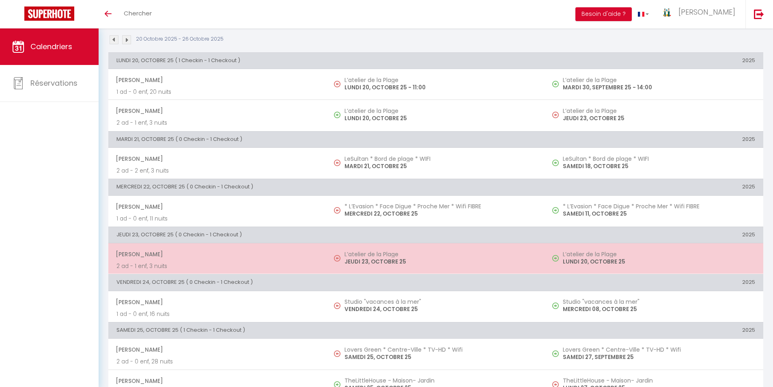
scroll to position [121, 0]
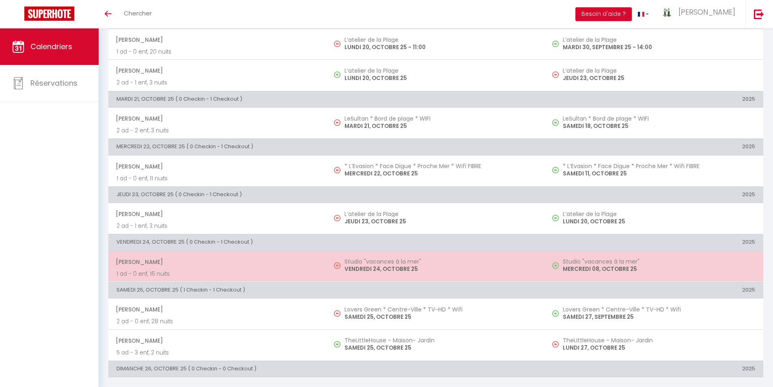
click at [357, 266] on p "VENDREDI 24, OCTOBRE 25" at bounding box center [440, 268] width 192 height 9
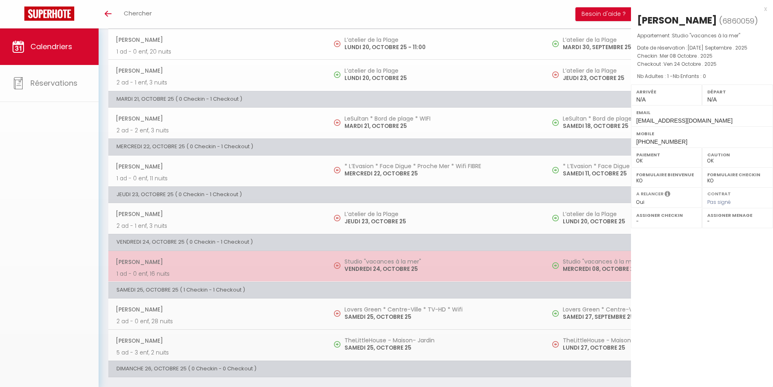
select select "52379"
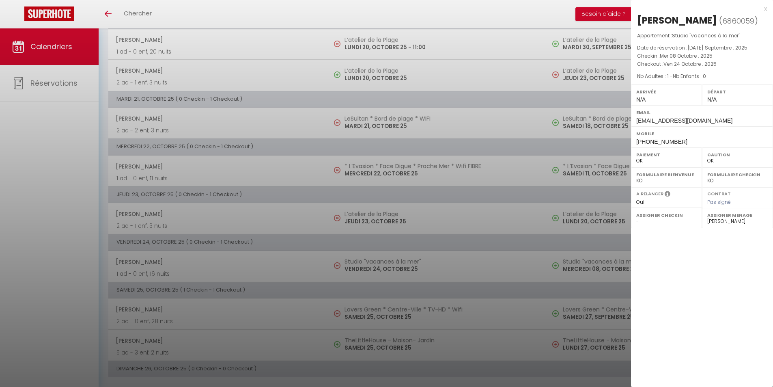
click at [0, 271] on div at bounding box center [386, 193] width 773 height 387
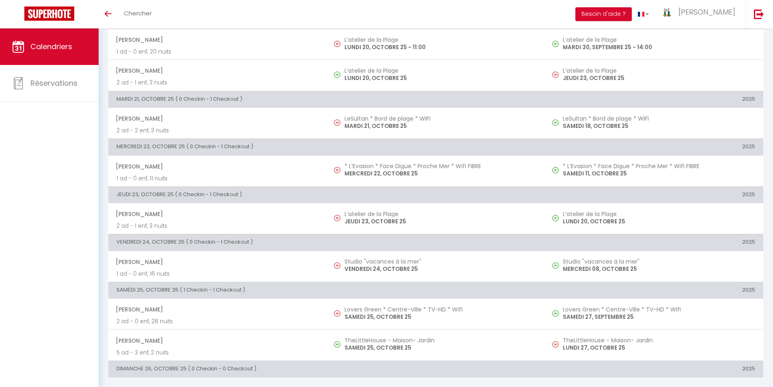
click at [348, 266] on p "VENDREDI 24, OCTOBRE 25" at bounding box center [440, 268] width 192 height 9
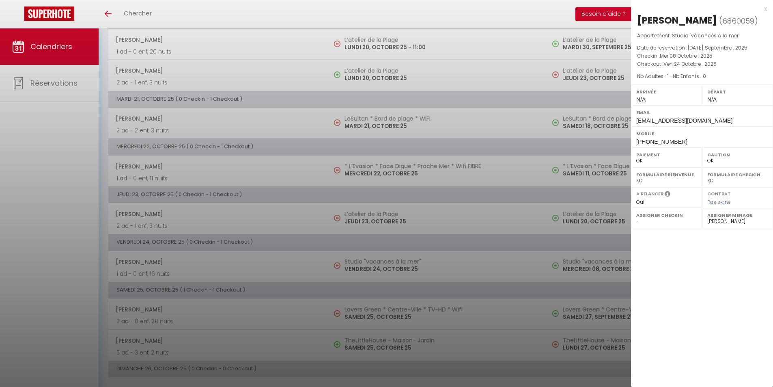
click at [0, 265] on div at bounding box center [386, 193] width 773 height 387
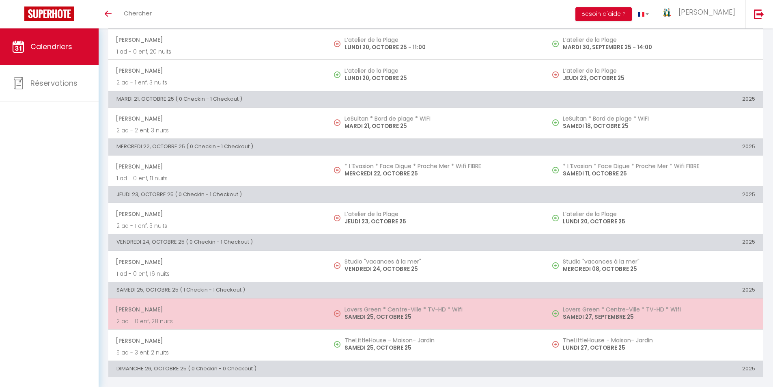
click at [359, 316] on p "SAMEDI 25, OCTOBRE 25" at bounding box center [440, 316] width 192 height 9
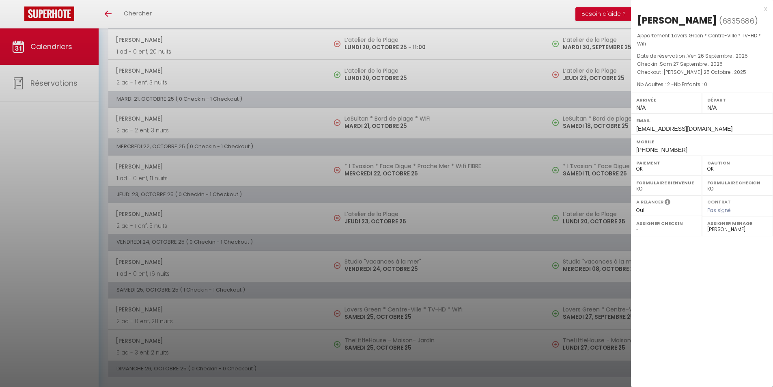
click at [0, 271] on div at bounding box center [386, 193] width 773 height 387
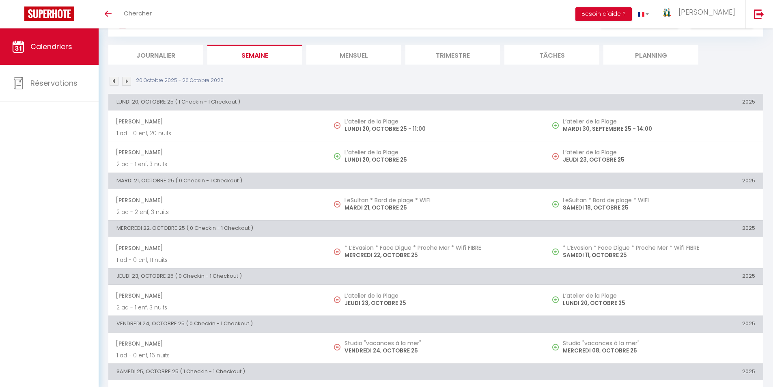
scroll to position [81, 0]
